Goal: Find contact information: Find contact information

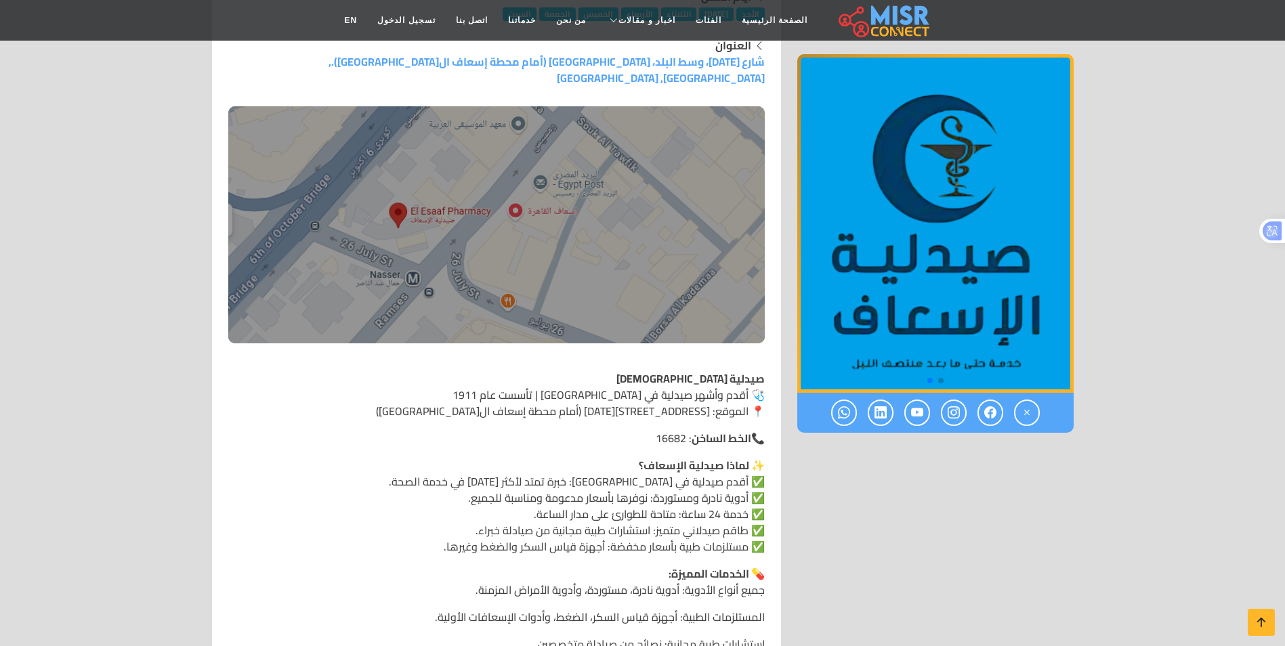
scroll to position [406, 0]
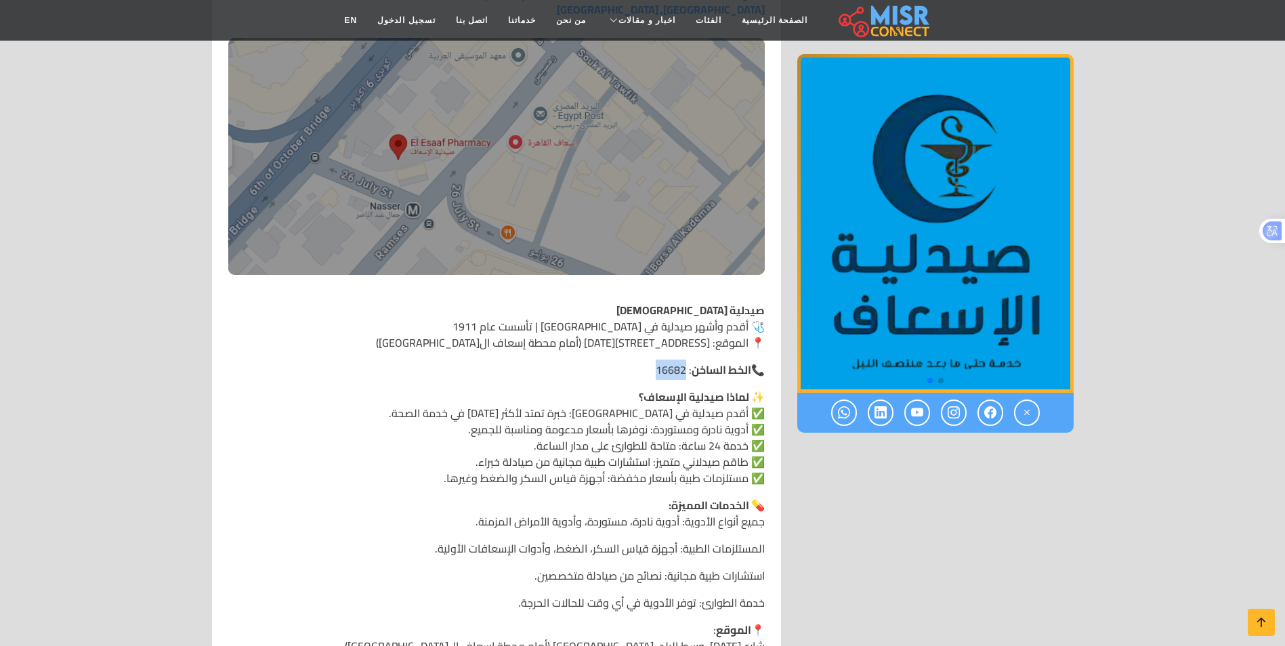
drag, startPoint x: 652, startPoint y: 354, endPoint x: 681, endPoint y: 357, distance: 29.2
click at [681, 362] on p "📞 الخط الساخن : 16682" at bounding box center [496, 370] width 536 height 16
copy p "16682"
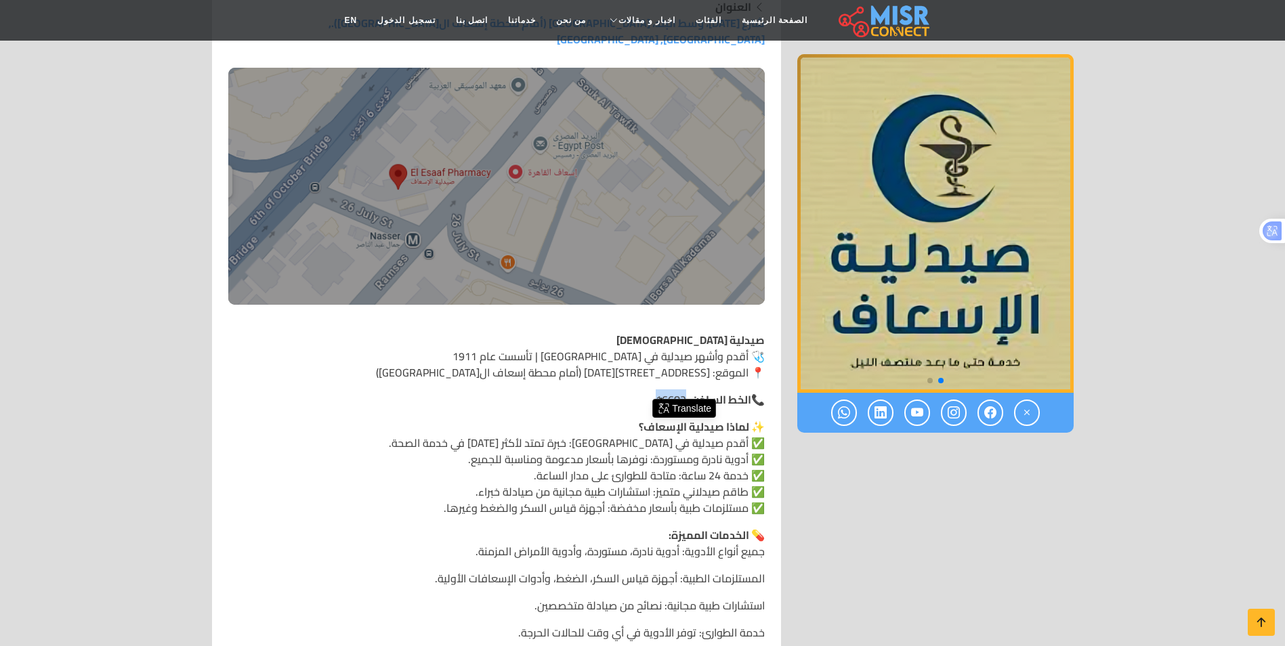
scroll to position [135, 0]
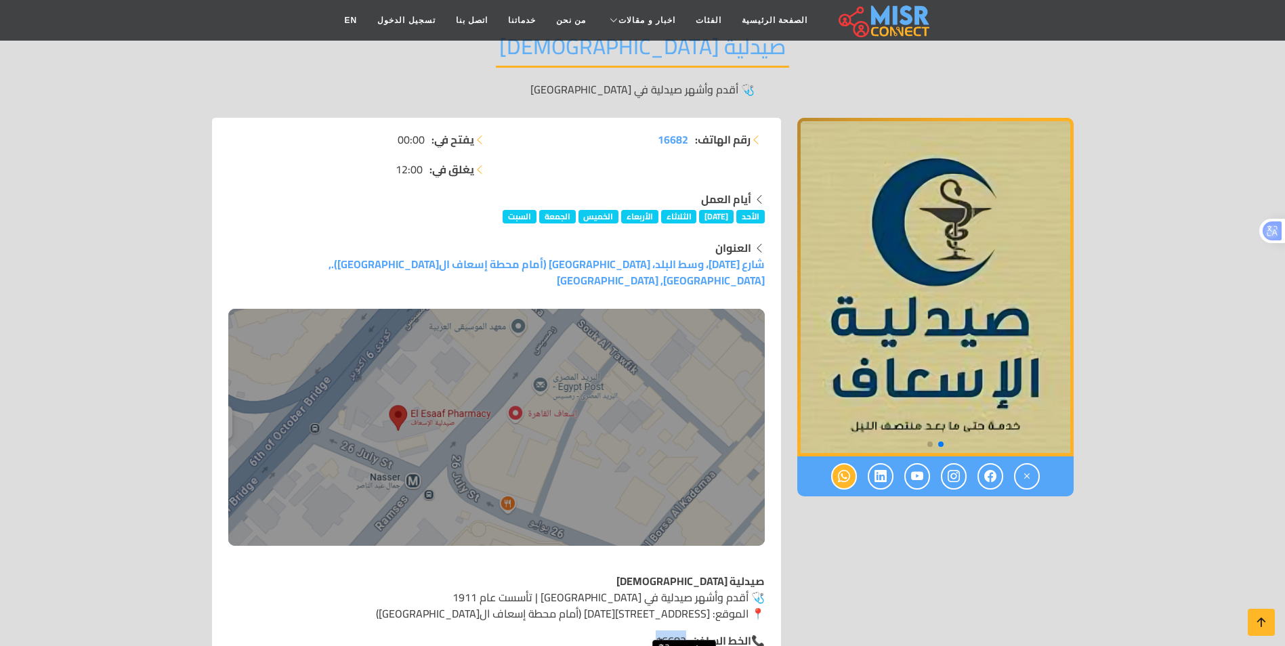
click at [848, 477] on icon at bounding box center [844, 476] width 12 height 22
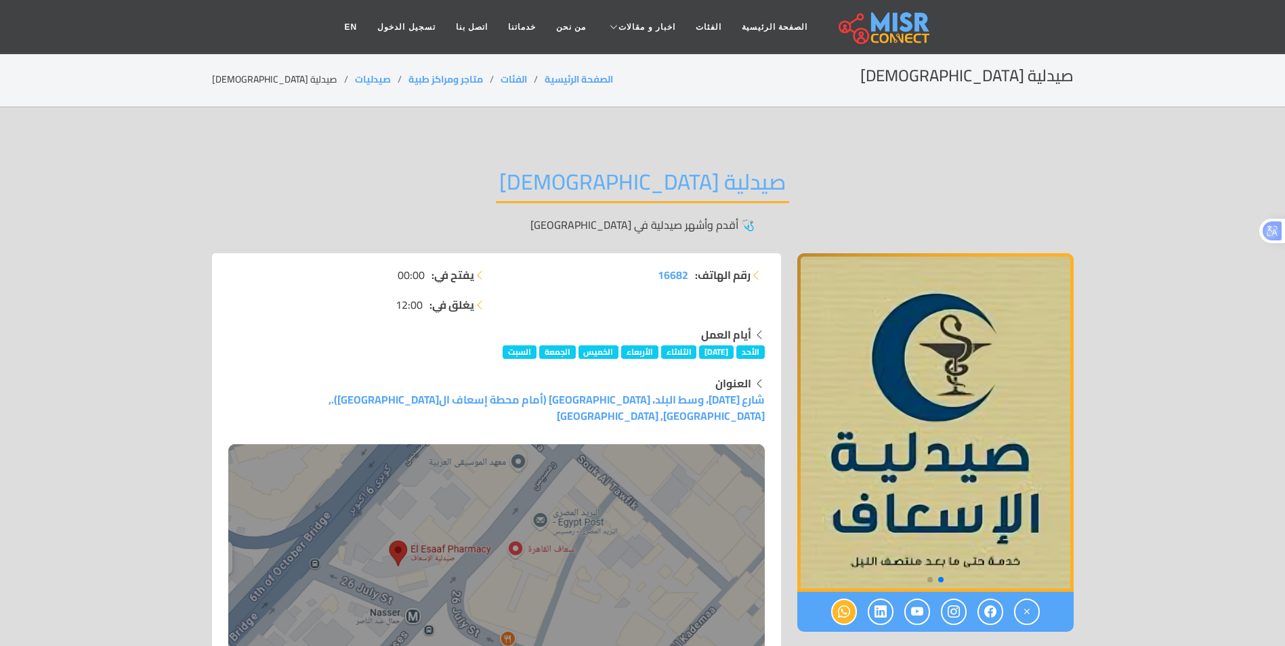
click at [843, 614] on icon at bounding box center [844, 612] width 12 height 22
click at [848, 606] on icon at bounding box center [844, 612] width 12 height 22
